Goal: Information Seeking & Learning: Find specific fact

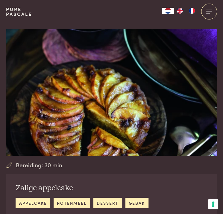
scroll to position [120, 0]
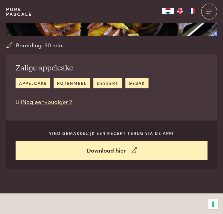
click at [16, 67] on h2 "Zalige appelcake" at bounding box center [82, 68] width 133 height 10
drag, startPoint x: 16, startPoint y: 67, endPoint x: 71, endPoint y: 72, distance: 55.4
click at [71, 72] on h2 "Zalige appelcake" at bounding box center [82, 68] width 133 height 10
drag, startPoint x: 71, startPoint y: 72, endPoint x: 43, endPoint y: 69, distance: 27.7
copy h2 "Zalige appelcake"
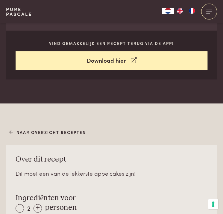
scroll to position [299, 0]
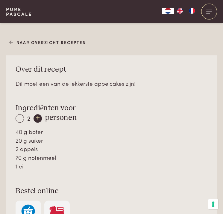
click at [38, 119] on div "+" at bounding box center [38, 118] width 8 height 8
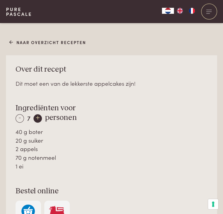
click at [38, 119] on div "+" at bounding box center [38, 118] width 8 height 8
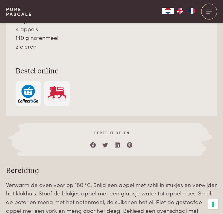
scroll to position [389, 0]
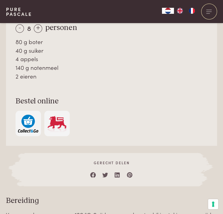
click at [61, 40] on div "80 g boter" at bounding box center [112, 41] width 192 height 9
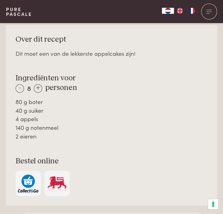
drag, startPoint x: 15, startPoint y: 76, endPoint x: 52, endPoint y: 136, distance: 70.2
click at [52, 136] on div "Over dit recept Dit moet een van de lekkerste appelcakes zijn! Ingrediënten voo…" at bounding box center [111, 115] width 211 height 180
drag, startPoint x: 52, startPoint y: 136, endPoint x: 45, endPoint y: 78, distance: 57.9
copy div "Ingrediënten voor - 8 + personen 80 g boter 40 g suiker 4 appels 140 g notenmee…"
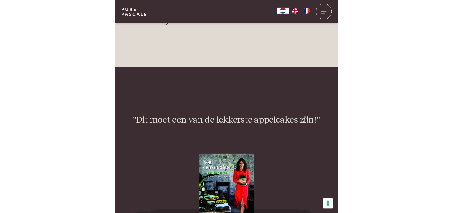
scroll to position [689, 0]
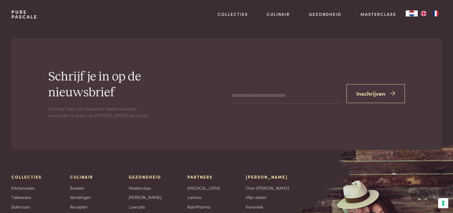
scroll to position [931, 0]
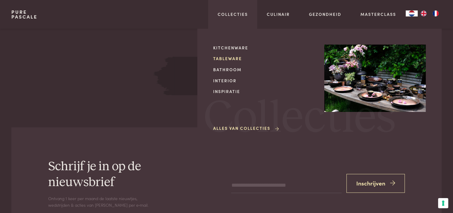
click at [226, 59] on link "Tableware" at bounding box center [264, 58] width 102 height 6
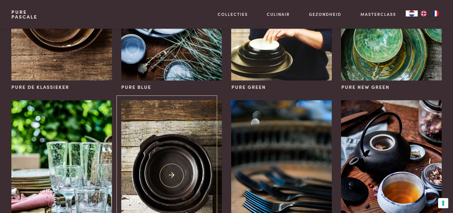
scroll to position [120, 0]
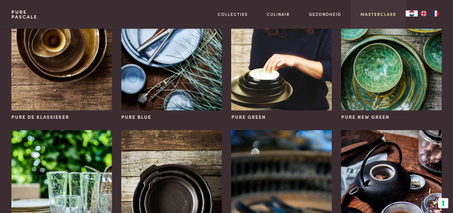
click at [375, 14] on link "Masterclass" at bounding box center [379, 14] width 36 height 6
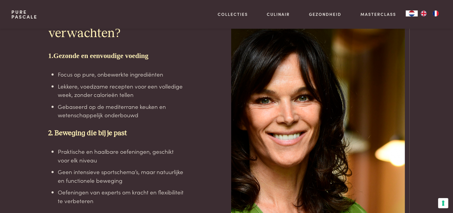
scroll to position [1138, 0]
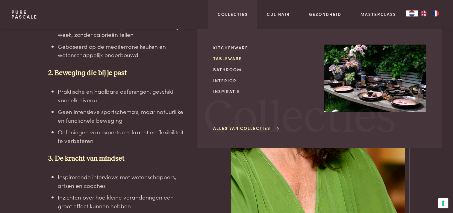
click at [226, 59] on link "Tableware" at bounding box center [264, 58] width 102 height 6
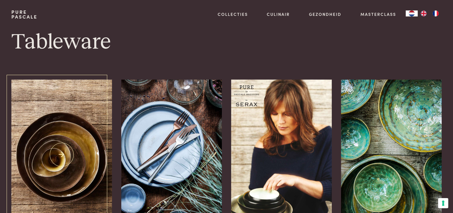
click at [63, 154] on img at bounding box center [61, 155] width 100 height 151
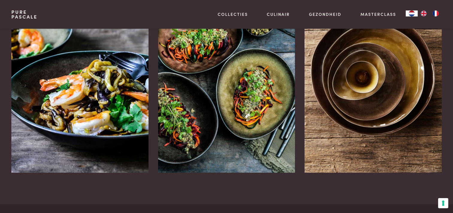
scroll to position [419, 0]
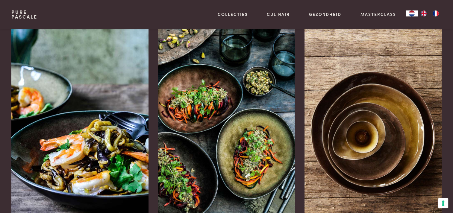
click at [211, 139] on img at bounding box center [226, 129] width 137 height 205
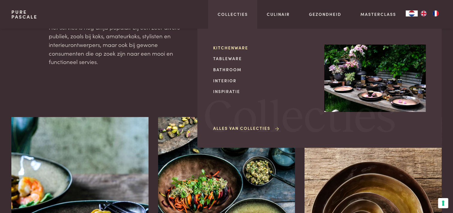
click at [232, 48] on link "Kitchenware" at bounding box center [264, 48] width 102 height 6
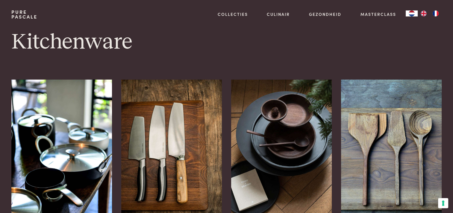
scroll to position [30, 0]
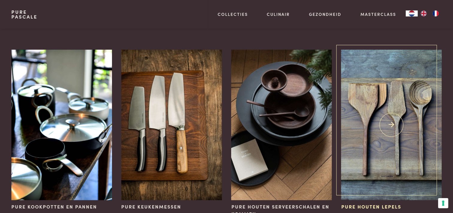
click at [390, 126] on img at bounding box center [391, 125] width 100 height 151
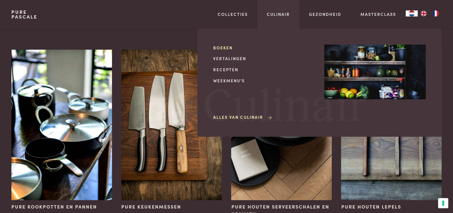
click at [221, 46] on link "Boeken" at bounding box center [264, 48] width 102 height 6
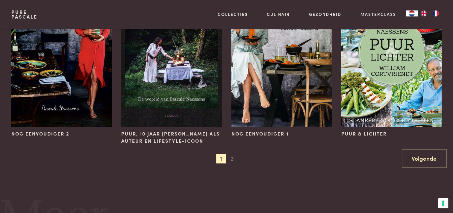
scroll to position [599, 0]
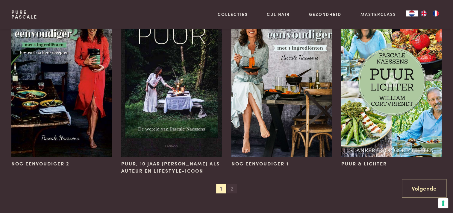
click at [233, 188] on span "2" at bounding box center [232, 189] width 10 height 10
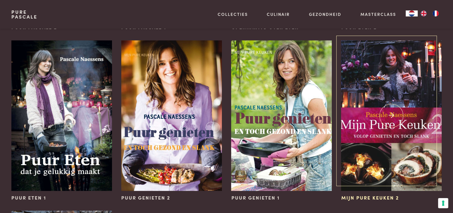
scroll to position [240, 0]
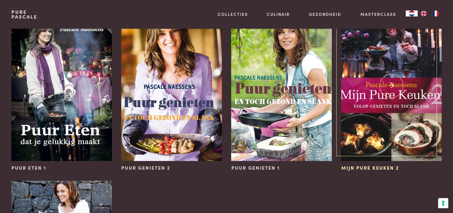
click at [396, 117] on img at bounding box center [391, 85] width 100 height 151
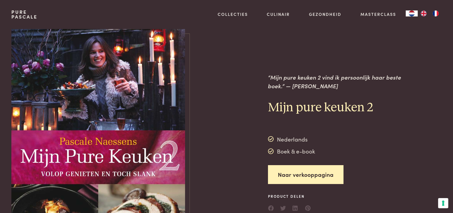
click at [175, 156] on img at bounding box center [98, 143] width 174 height 228
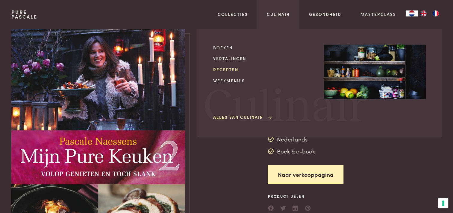
click at [222, 68] on link "Recepten" at bounding box center [264, 69] width 102 height 6
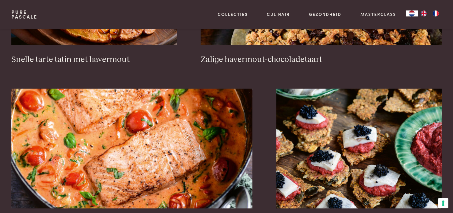
scroll to position [1108, 0]
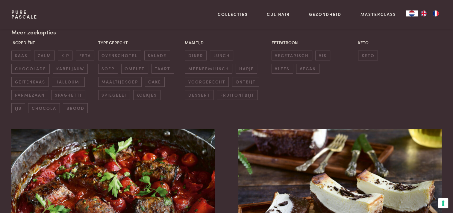
scroll to position [210, 0]
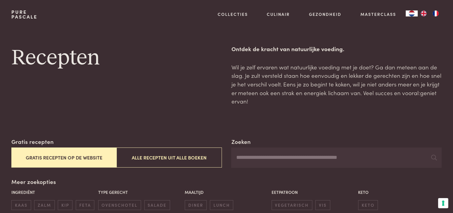
scroll to position [120, 0]
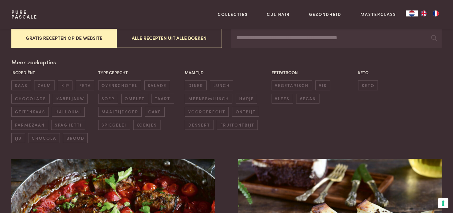
click at [326, 36] on input "Zoeken" at bounding box center [336, 38] width 210 height 20
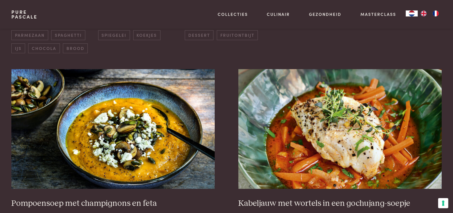
scroll to position [240, 0]
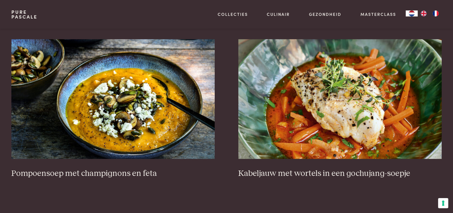
scroll to position [120, 0]
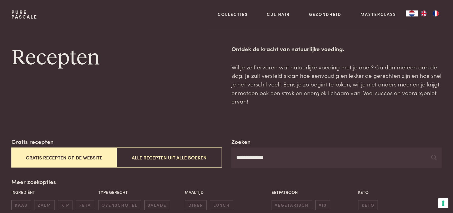
click at [298, 155] on input "**********" at bounding box center [336, 158] width 210 height 20
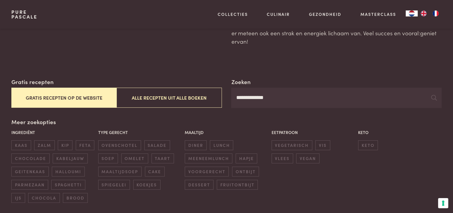
scroll to position [30, 0]
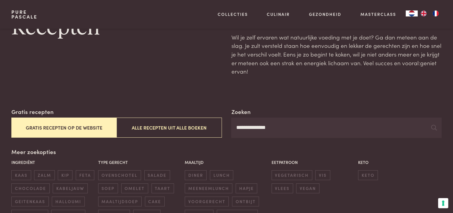
type input "**********"
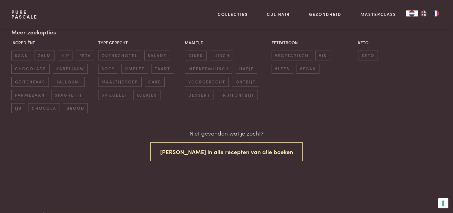
scroll to position [270, 0]
